Goal: Ask a question: Seek information or help from site administrators or community

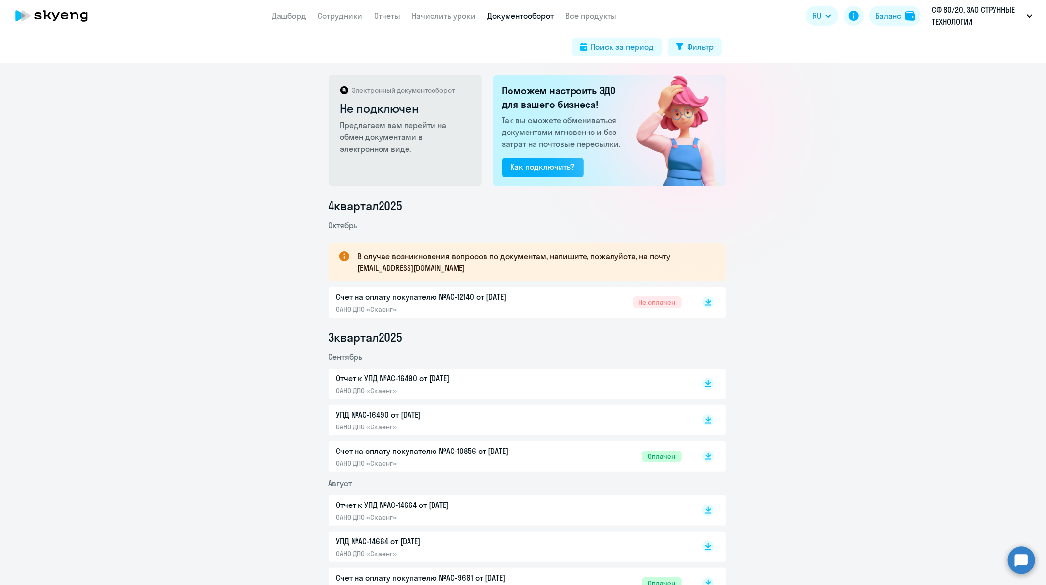
click at [542, 307] on div "Счет на оплату покупателю №AC-12140 от [DATE] ОАНО ДПО «Скаенг» Не оплачен" at bounding box center [508, 302] width 345 height 23
click at [1019, 564] on circle at bounding box center [1021, 559] width 27 height 27
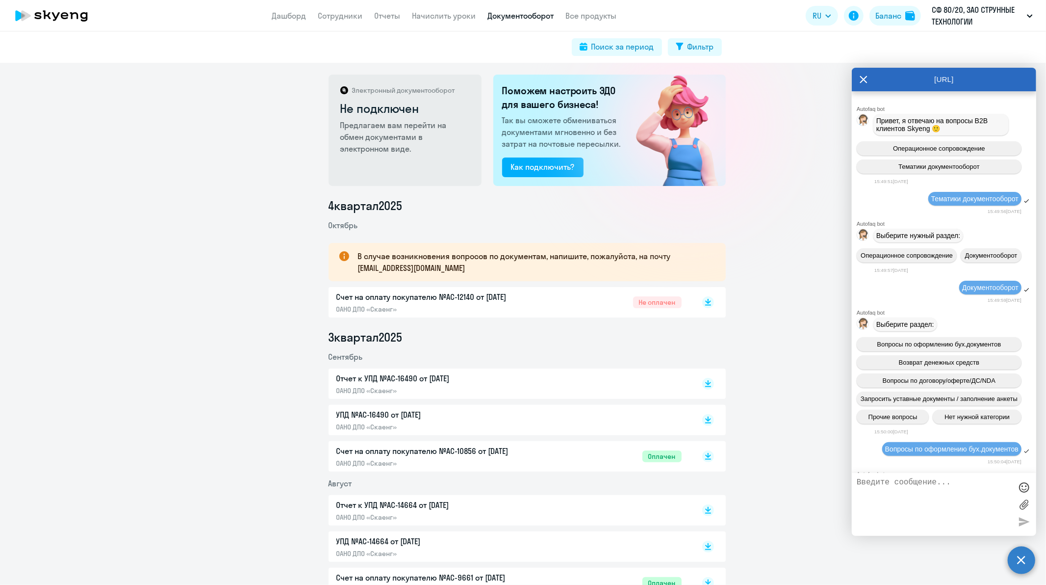
click at [906, 486] on textarea at bounding box center [934, 504] width 155 height 53
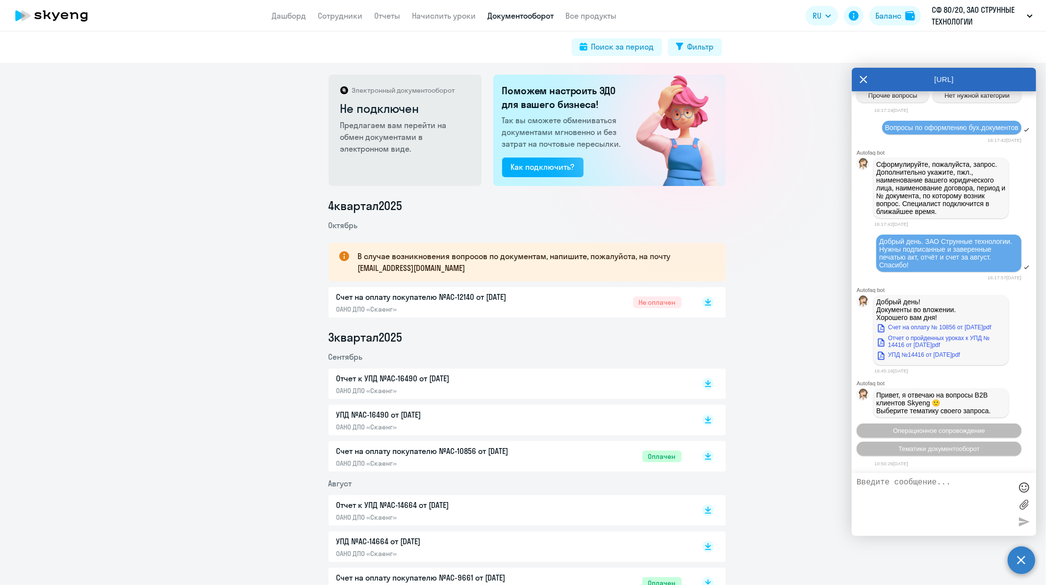
scroll to position [22507, 0]
click at [921, 443] on button "Тематики документооборот" at bounding box center [939, 448] width 165 height 14
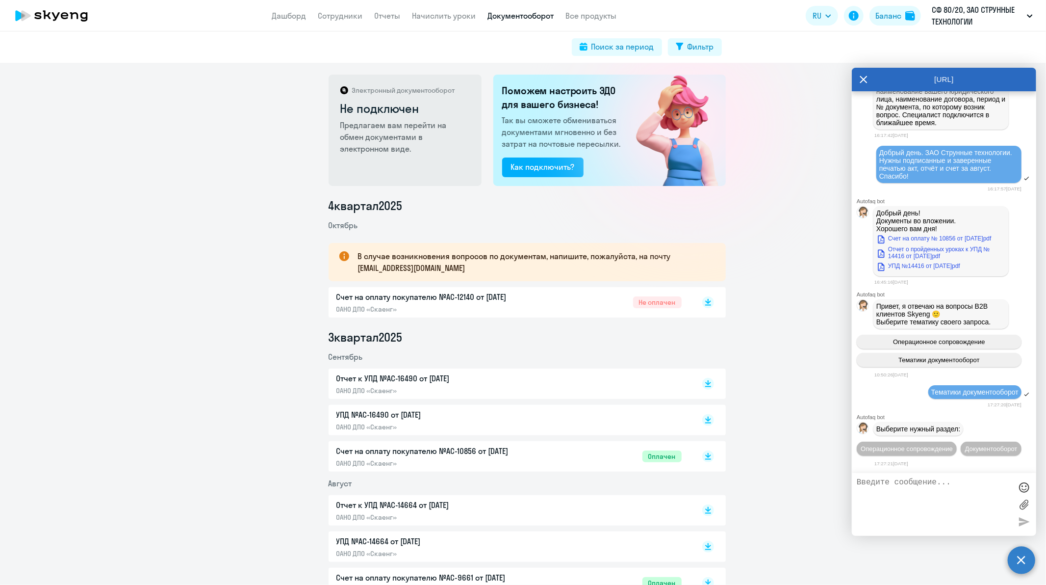
scroll to position [22614, 0]
click at [965, 448] on span "Документооборот" at bounding box center [991, 448] width 52 height 7
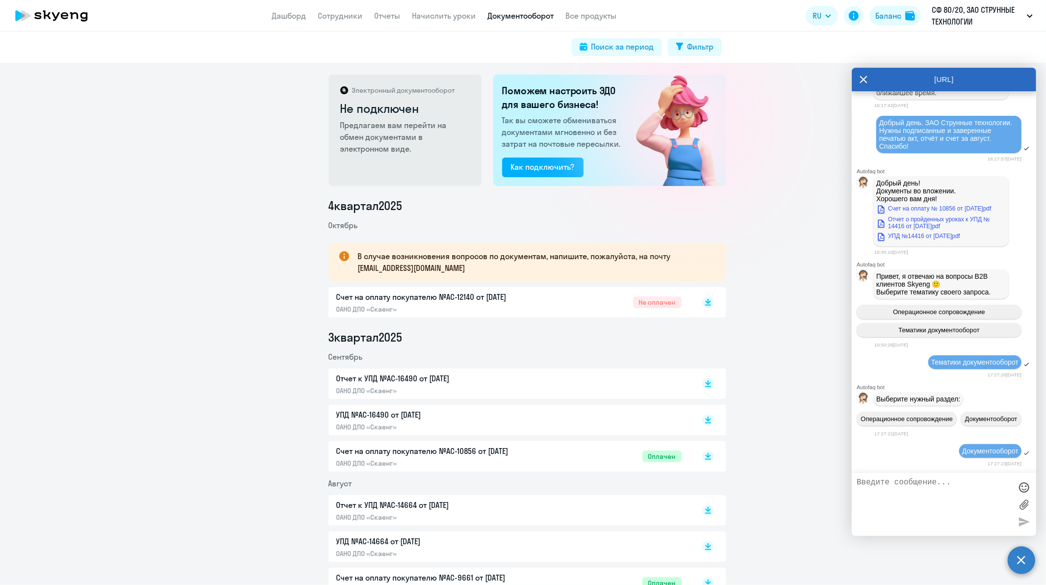
scroll to position [22774, 0]
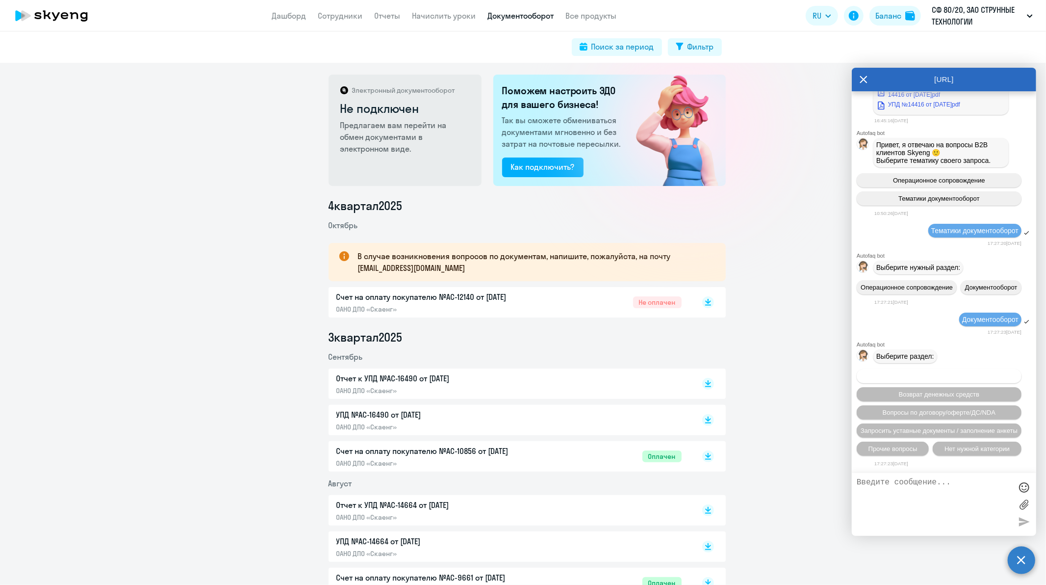
click at [900, 377] on span "Вопросы по оформлению бух.документов" at bounding box center [939, 375] width 124 height 7
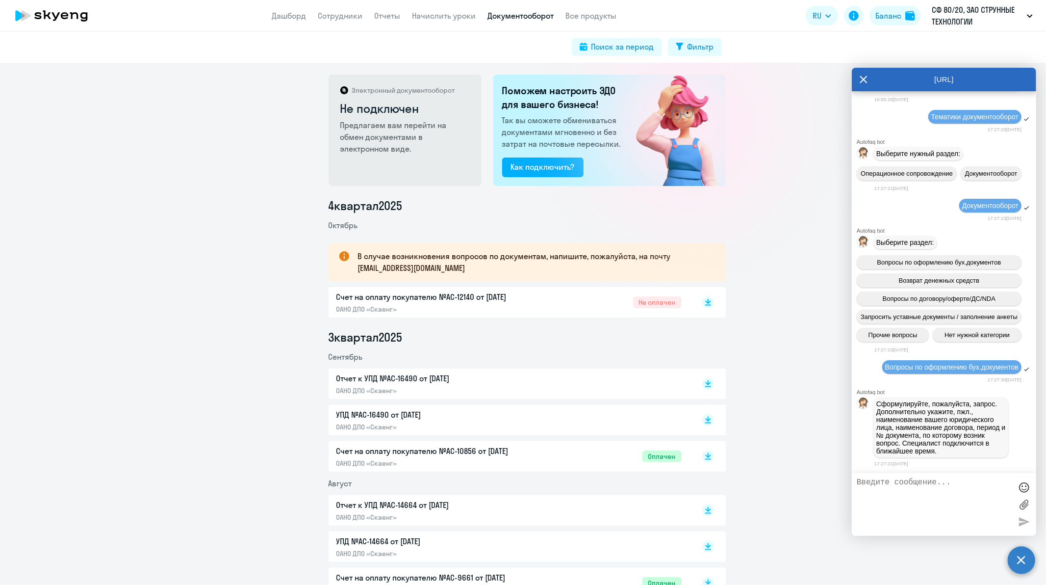
scroll to position [22894, 0]
click at [912, 502] on textarea at bounding box center [934, 504] width 155 height 53
type textarea "Добрый день. Прошу предоставить закрывающие документы для ЗАО Струнные технолог…"
click at [1026, 520] on div at bounding box center [1024, 521] width 15 height 15
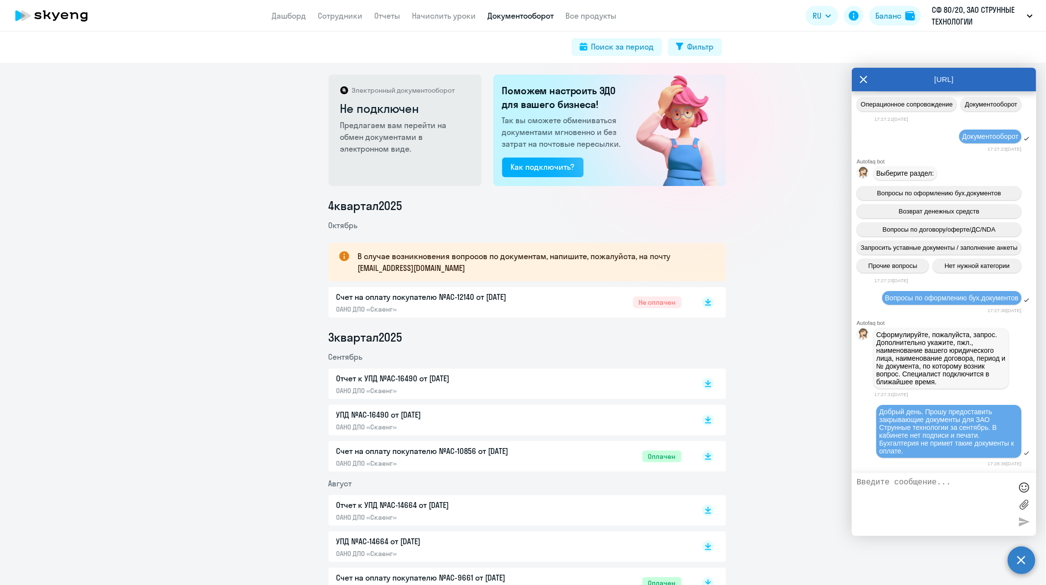
scroll to position [22962, 0]
click at [903, 503] on textarea at bounding box center [934, 504] width 155 height 53
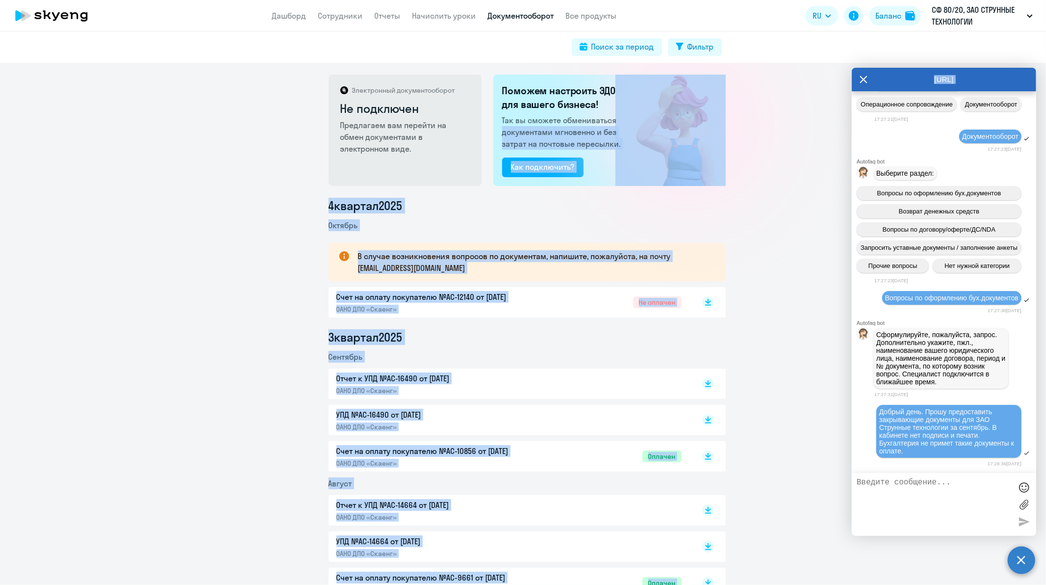
drag, startPoint x: 861, startPoint y: 80, endPoint x: 786, endPoint y: 114, distance: 82.6
click at [786, 114] on body "Дашборд Сотрудники Отчеты Начислить уроки Документооборот Все продукты Дашборд …" at bounding box center [523, 292] width 1046 height 585
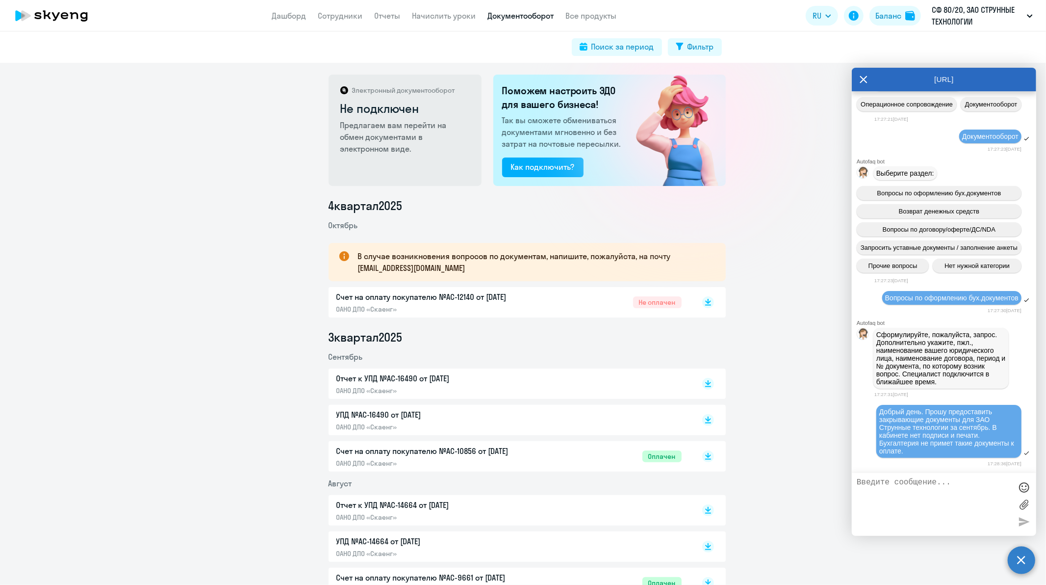
click at [785, 112] on div "Электронный документооборот Не подключен Предлагаем вам перейти на обмен докуме…" at bounding box center [523, 324] width 1046 height 522
